Goal: Navigation & Orientation: Go to known website

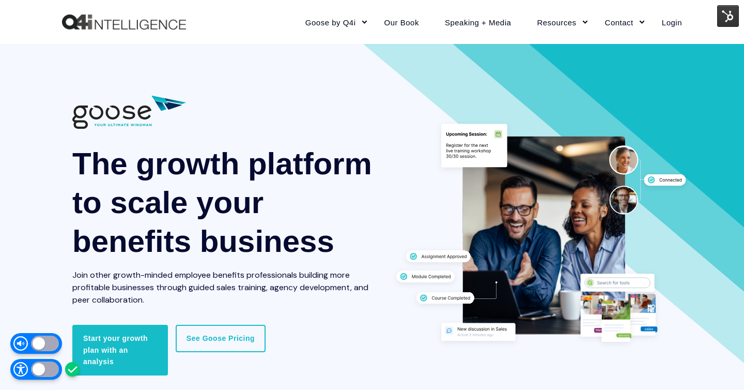
click at [734, 14] on img at bounding box center [728, 16] width 22 height 22
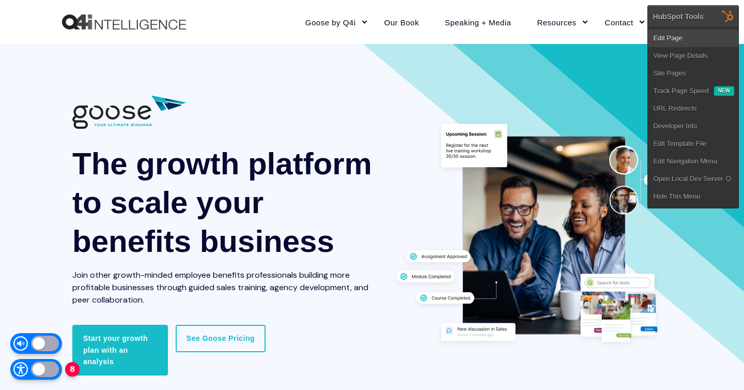
click at [716, 34] on link "Edit Page" at bounding box center [693, 38] width 90 height 18
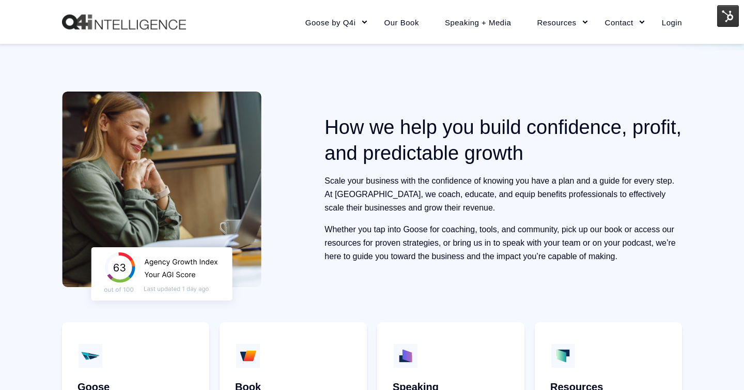
scroll to position [298, 0]
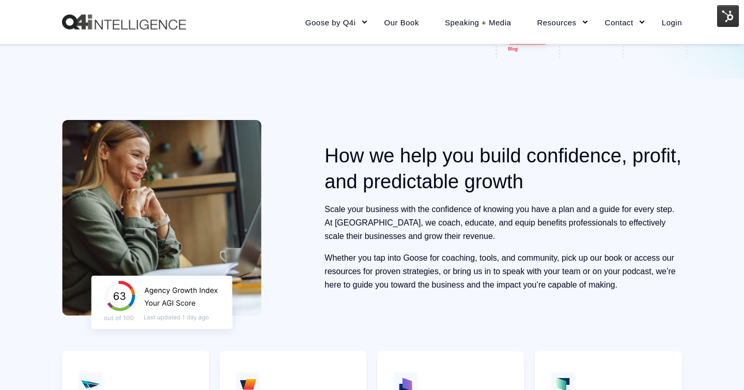
click at [151, 16] on img "Back to Home" at bounding box center [124, 22] width 124 height 16
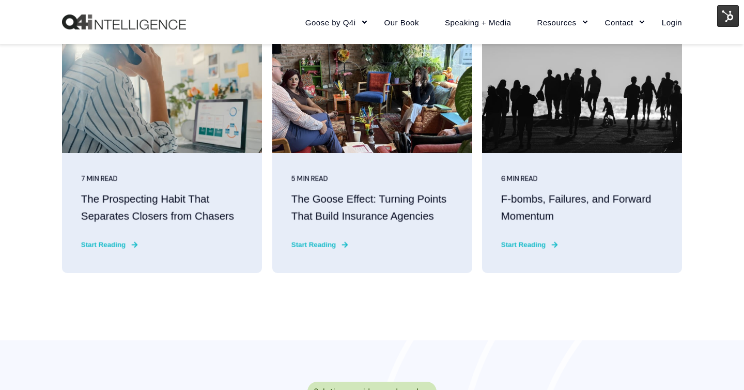
scroll to position [2552, 0]
